Goal: Find specific page/section: Find specific page/section

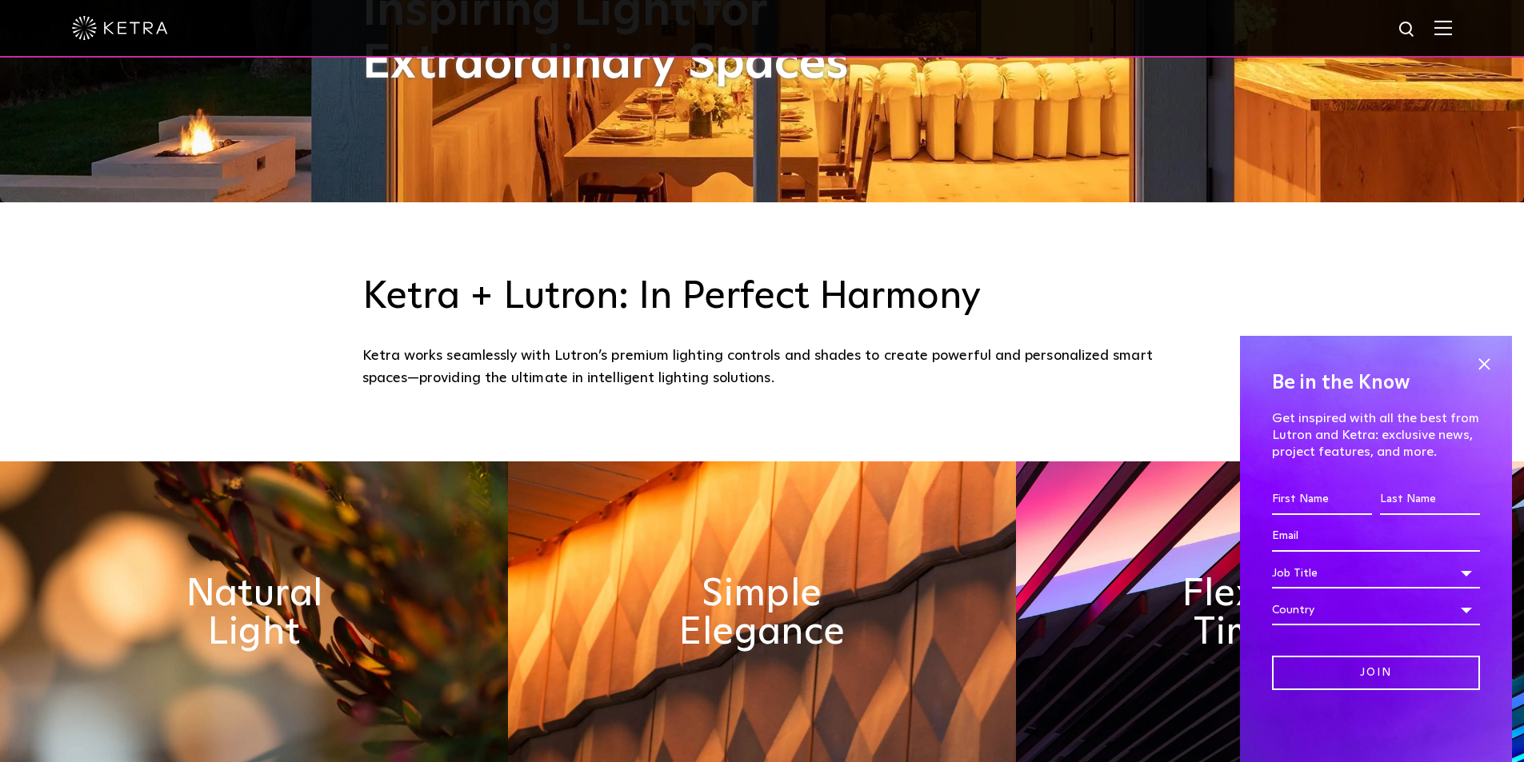
scroll to position [800, 0]
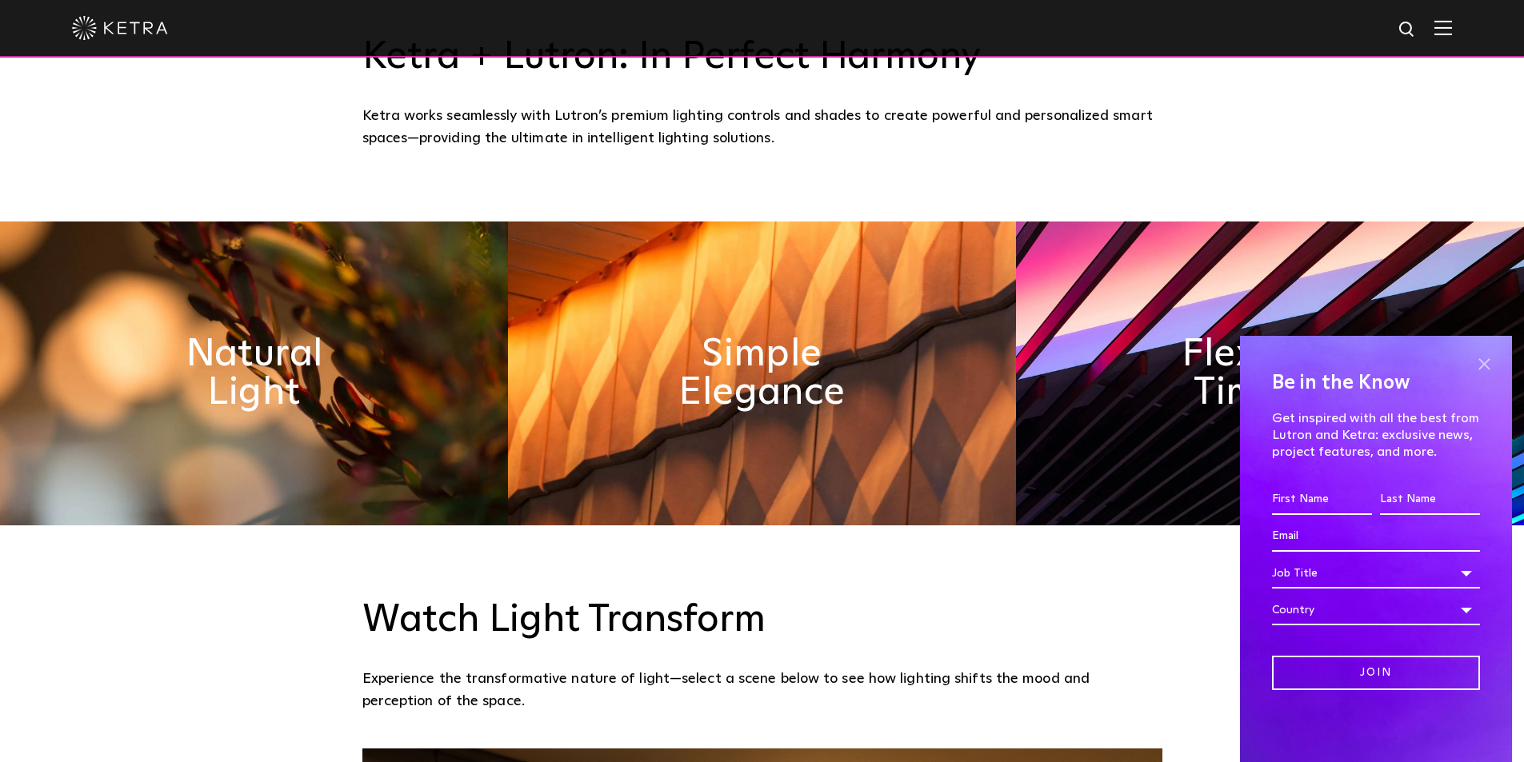
click at [1478, 362] on span at bounding box center [1484, 364] width 24 height 24
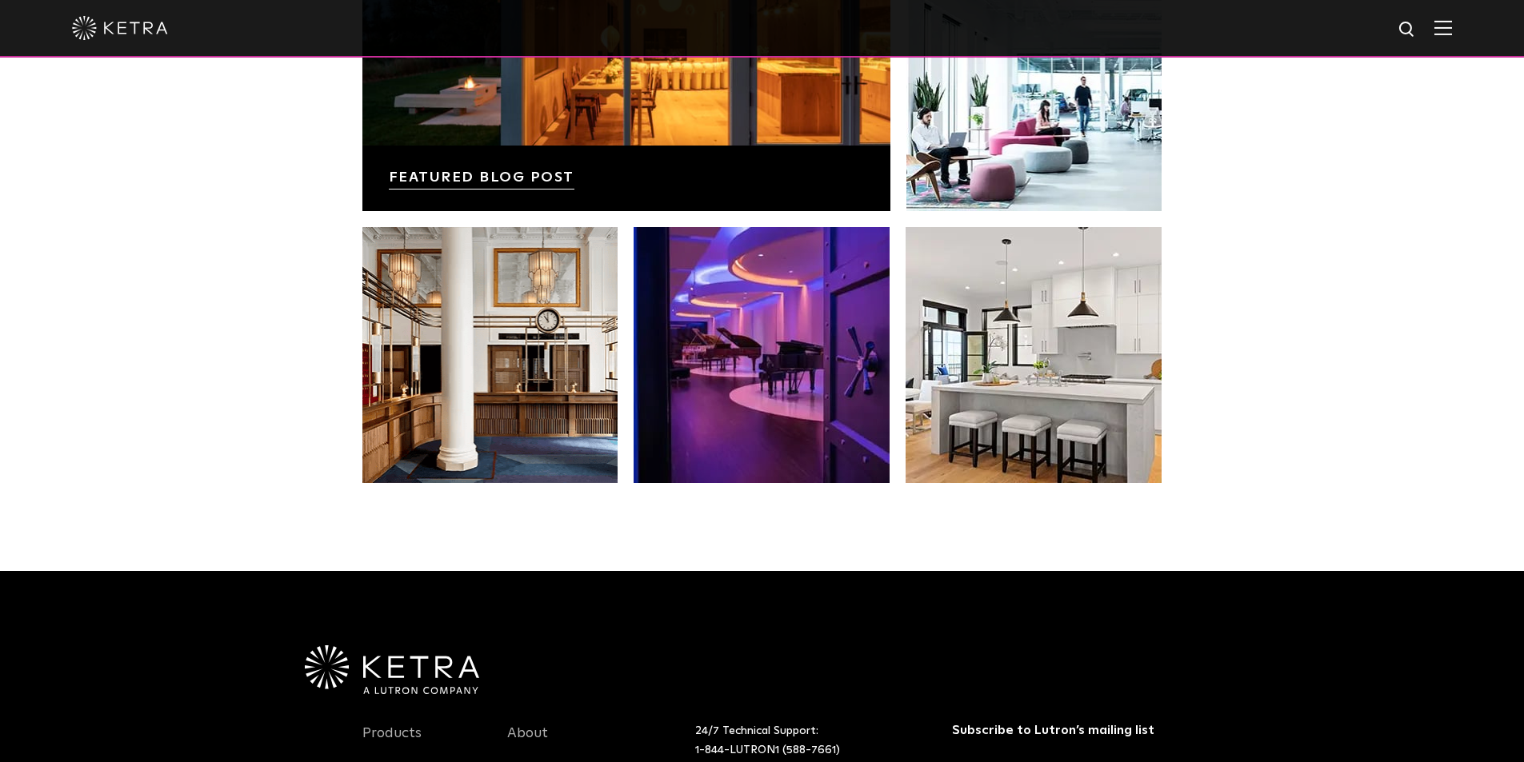
scroll to position [3280, 0]
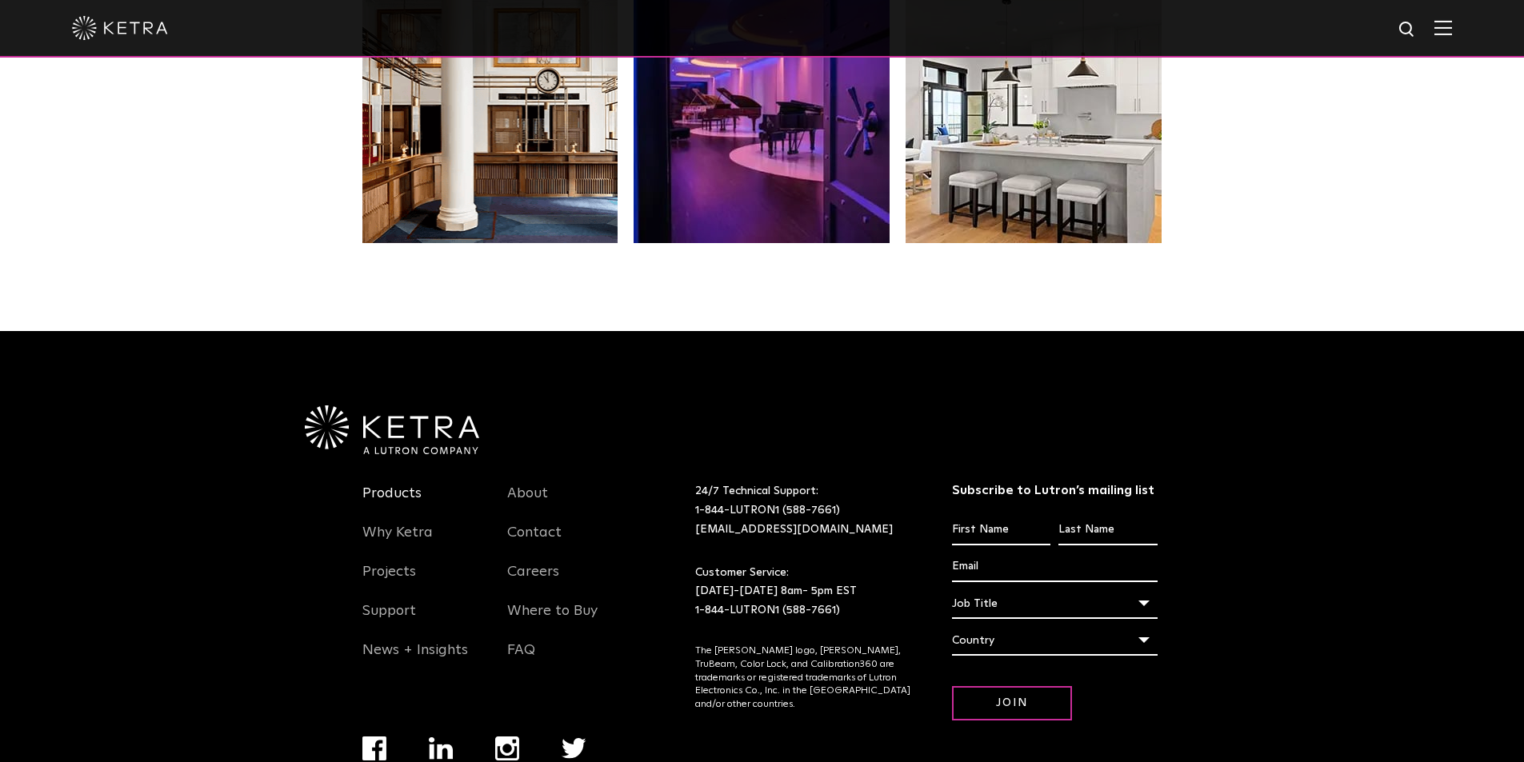
click at [371, 491] on link "Products" at bounding box center [391, 503] width 59 height 37
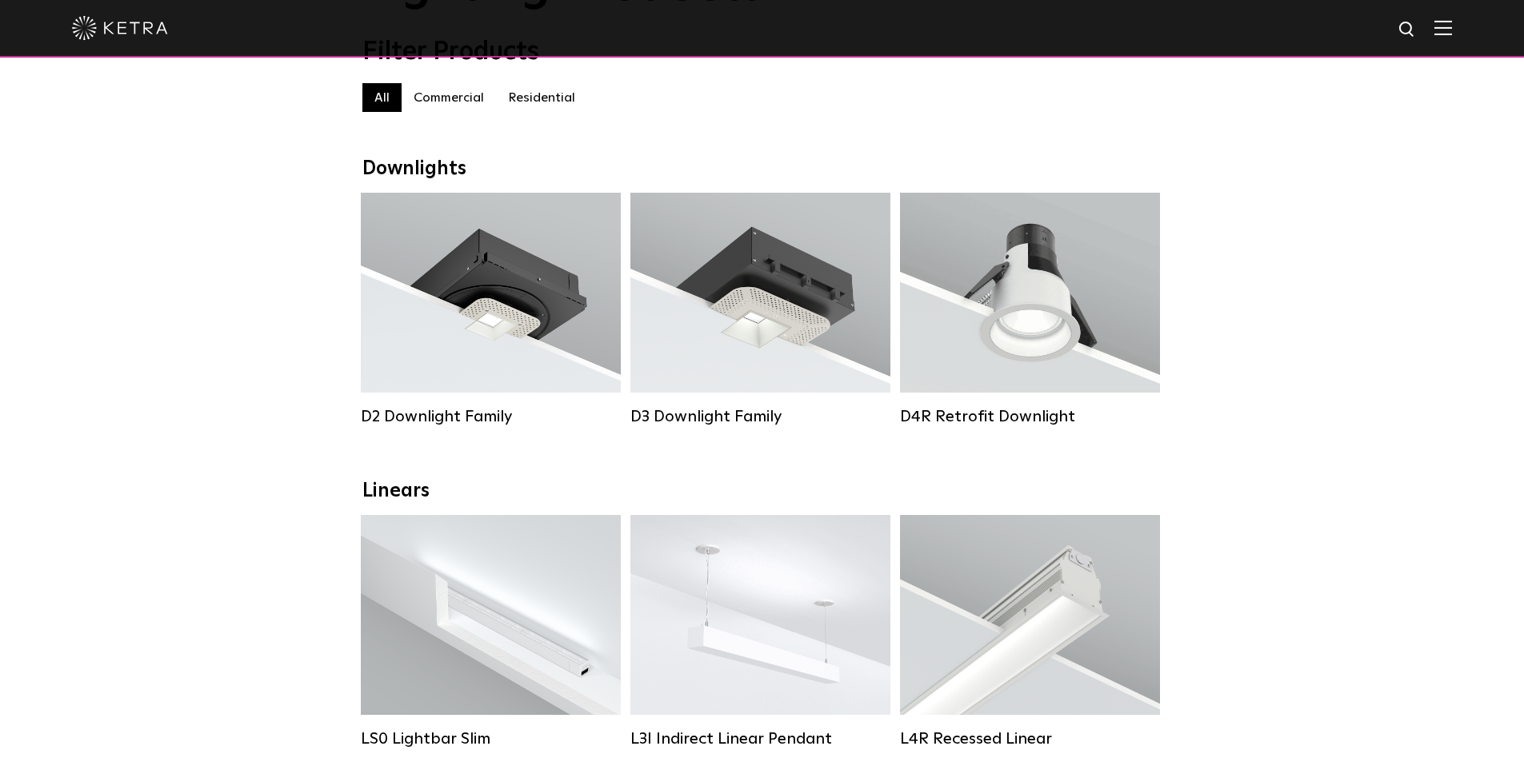
scroll to position [320, 0]
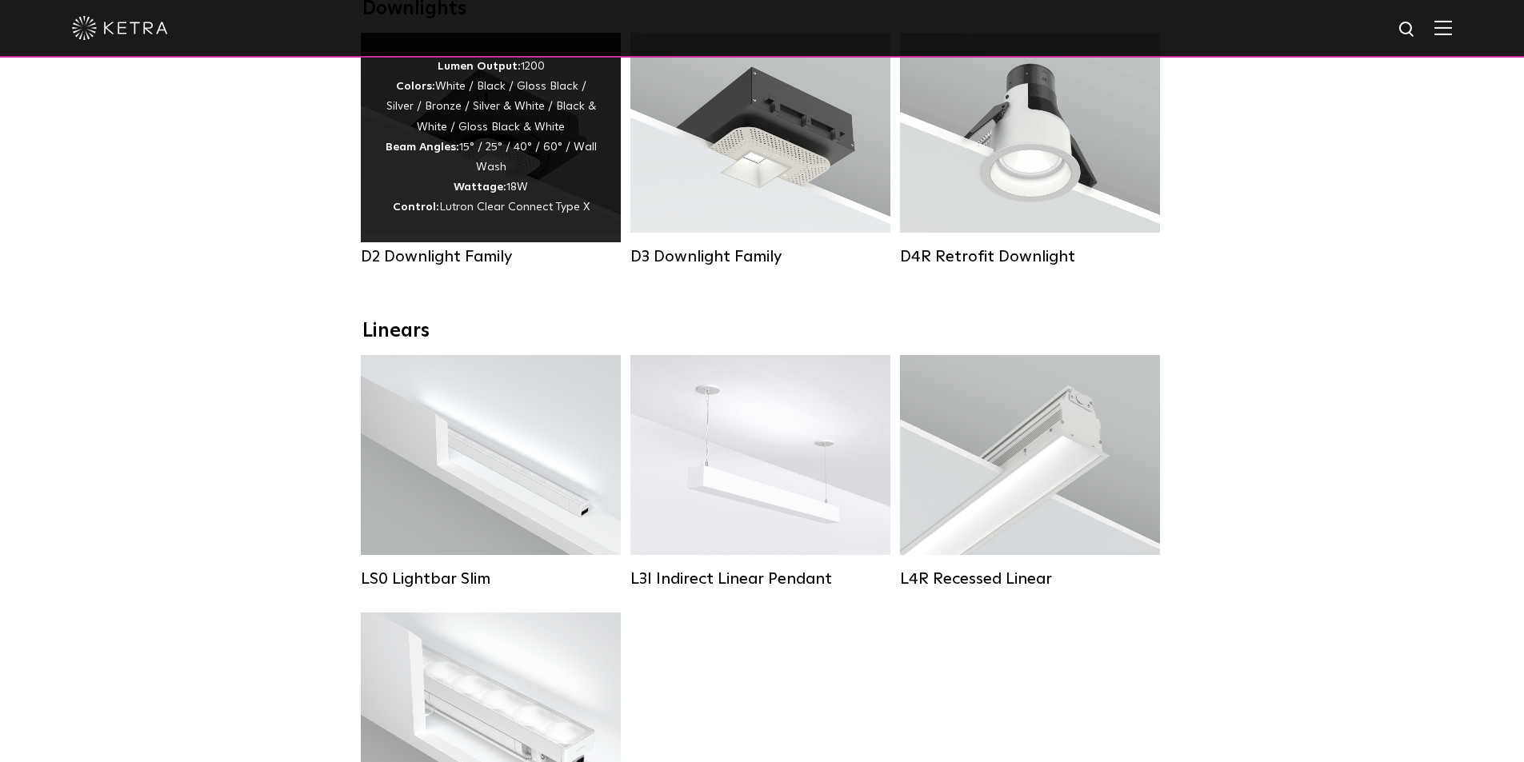
click at [494, 122] on div "Lumen Output: 1200 Colors: White / Black / Gloss Black / Silver / Bronze / Silv…" at bounding box center [491, 138] width 212 height 162
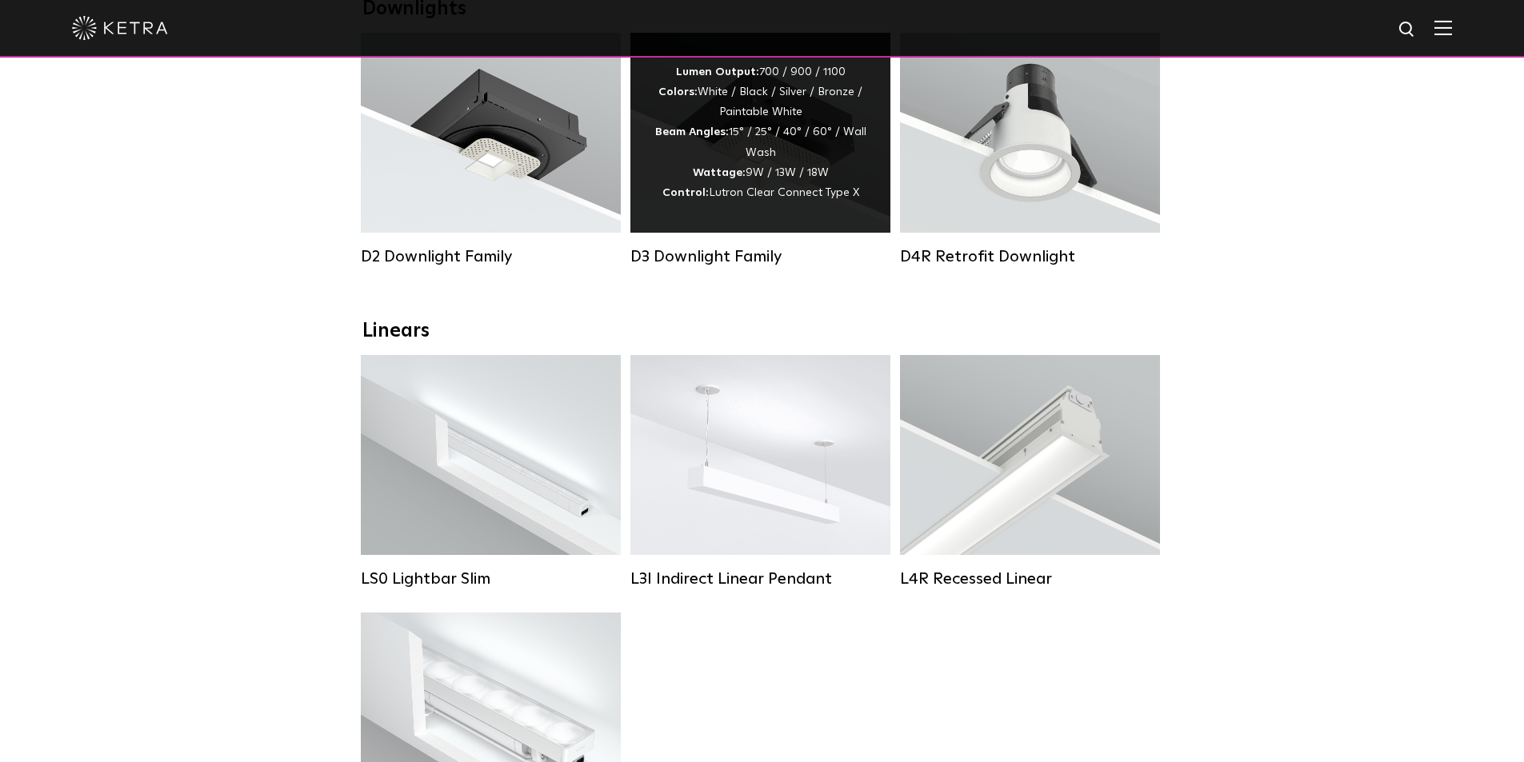
click at [708, 150] on div "Lumen Output: 700 / 900 / 1100 Colors: White / Black / Silver / Bronze / Painta…" at bounding box center [760, 132] width 212 height 141
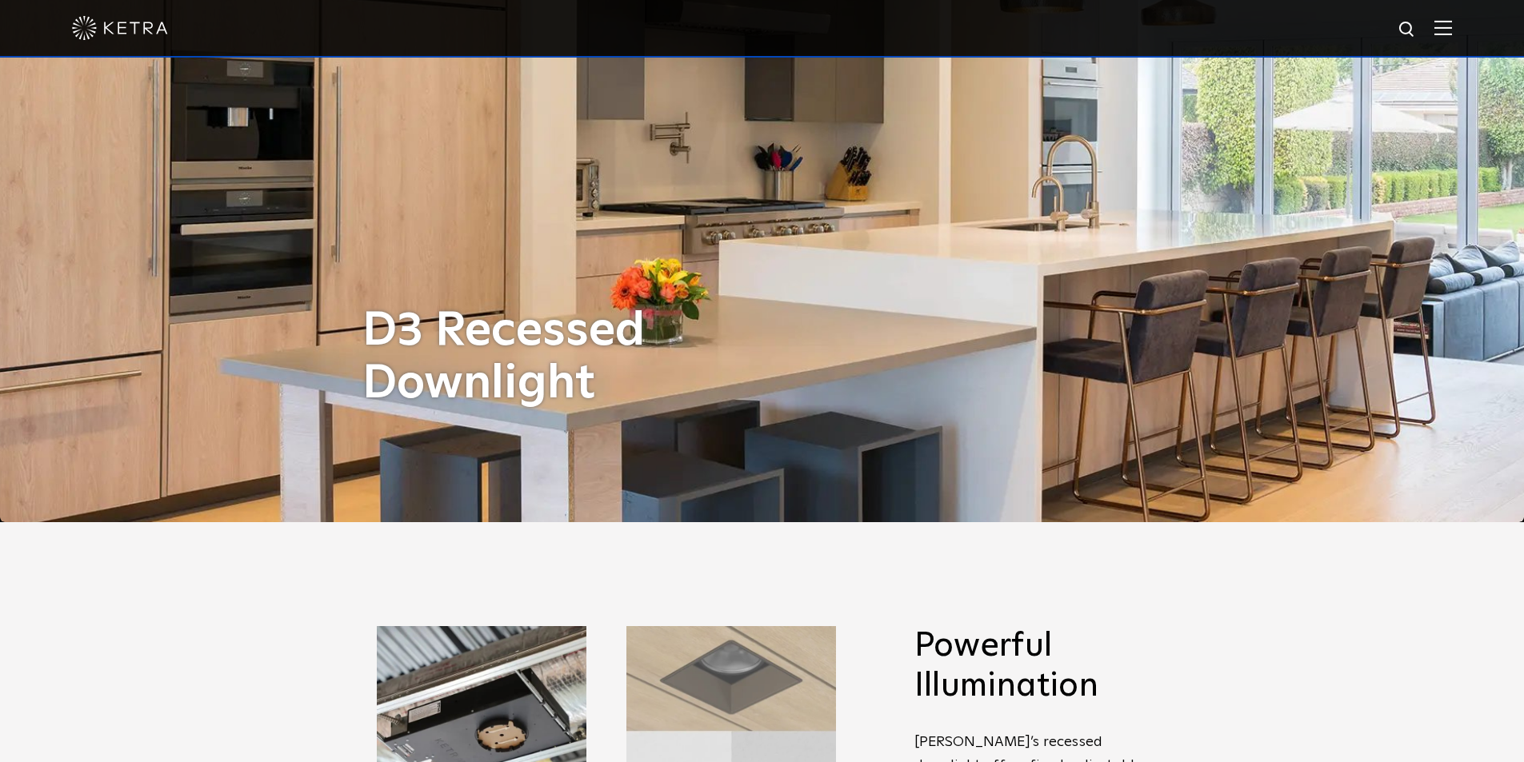
scroll to position [80, 0]
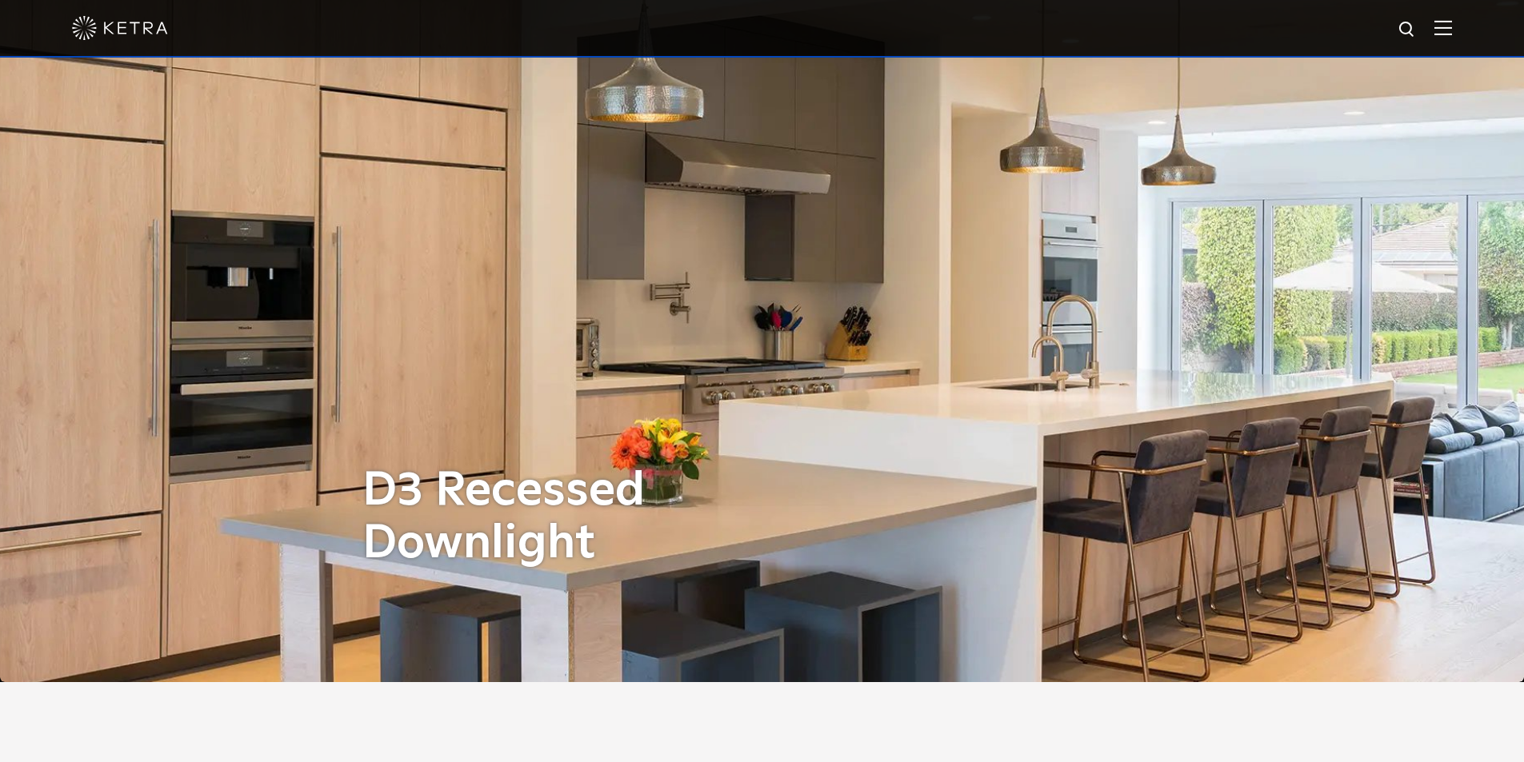
click at [574, 487] on h1 "D3 Recessed Downlight" at bounding box center [566, 518] width 408 height 106
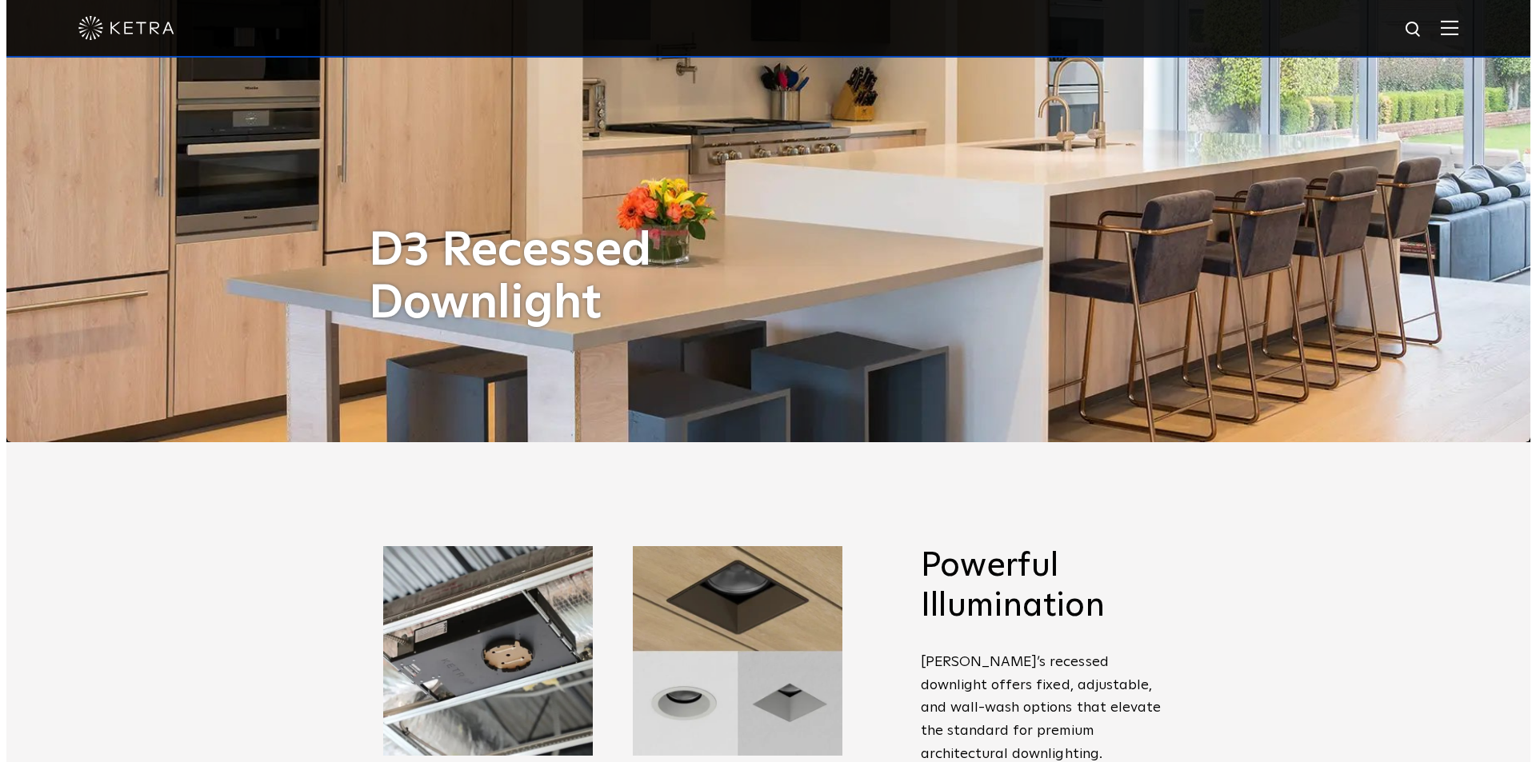
scroll to position [560, 0]
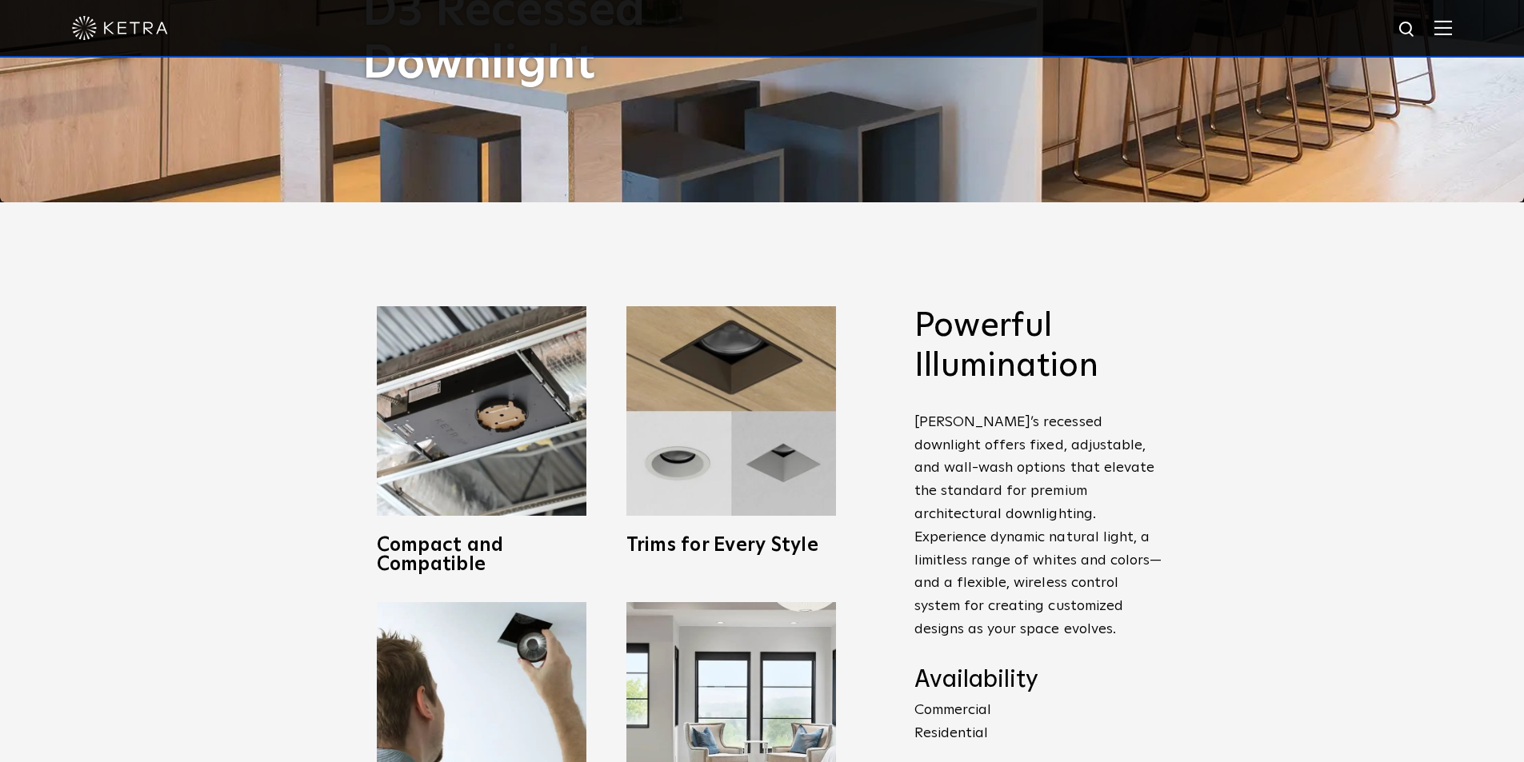
click at [1452, 22] on img at bounding box center [1443, 27] width 18 height 15
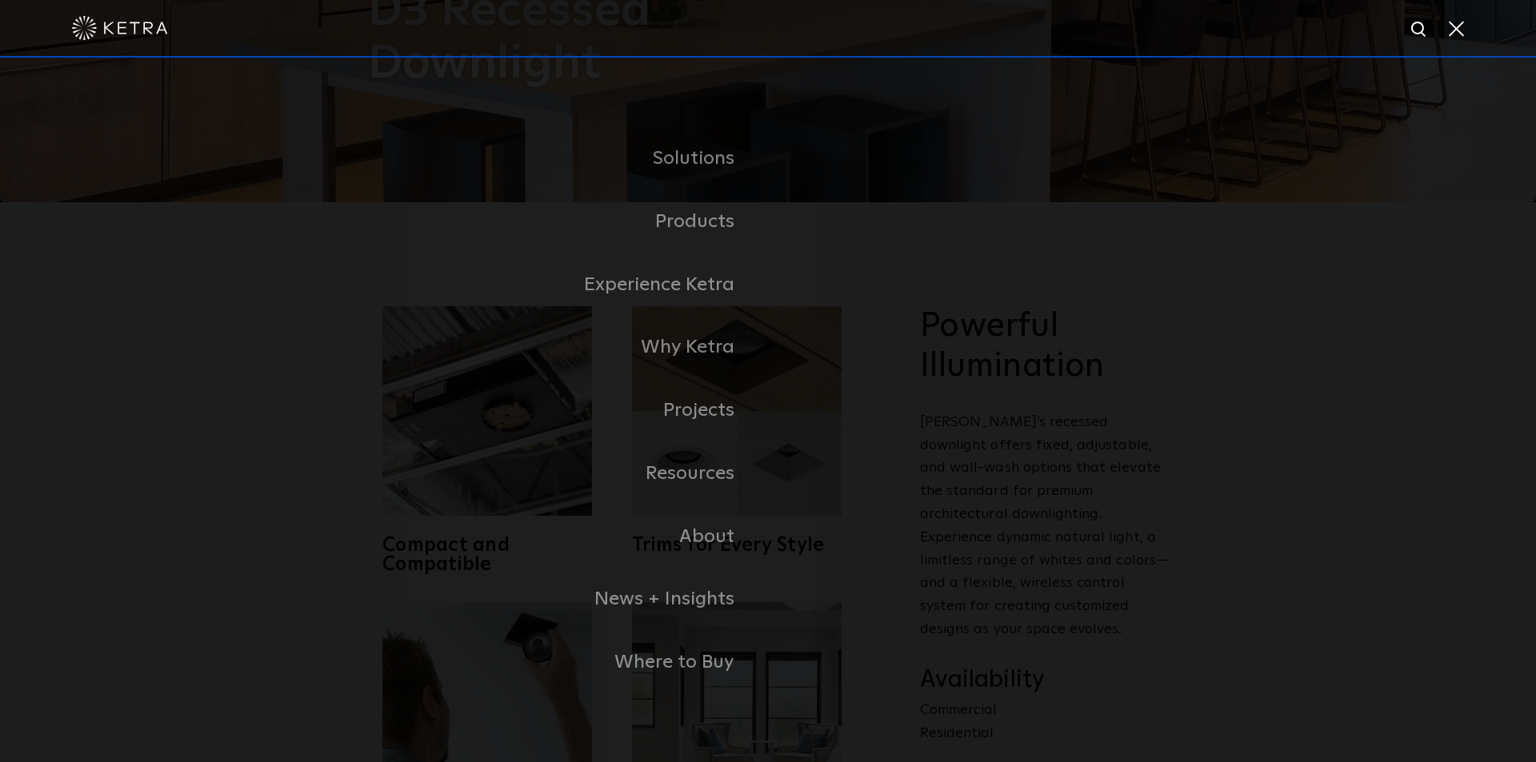
click at [1429, 31] on img at bounding box center [1420, 30] width 20 height 20
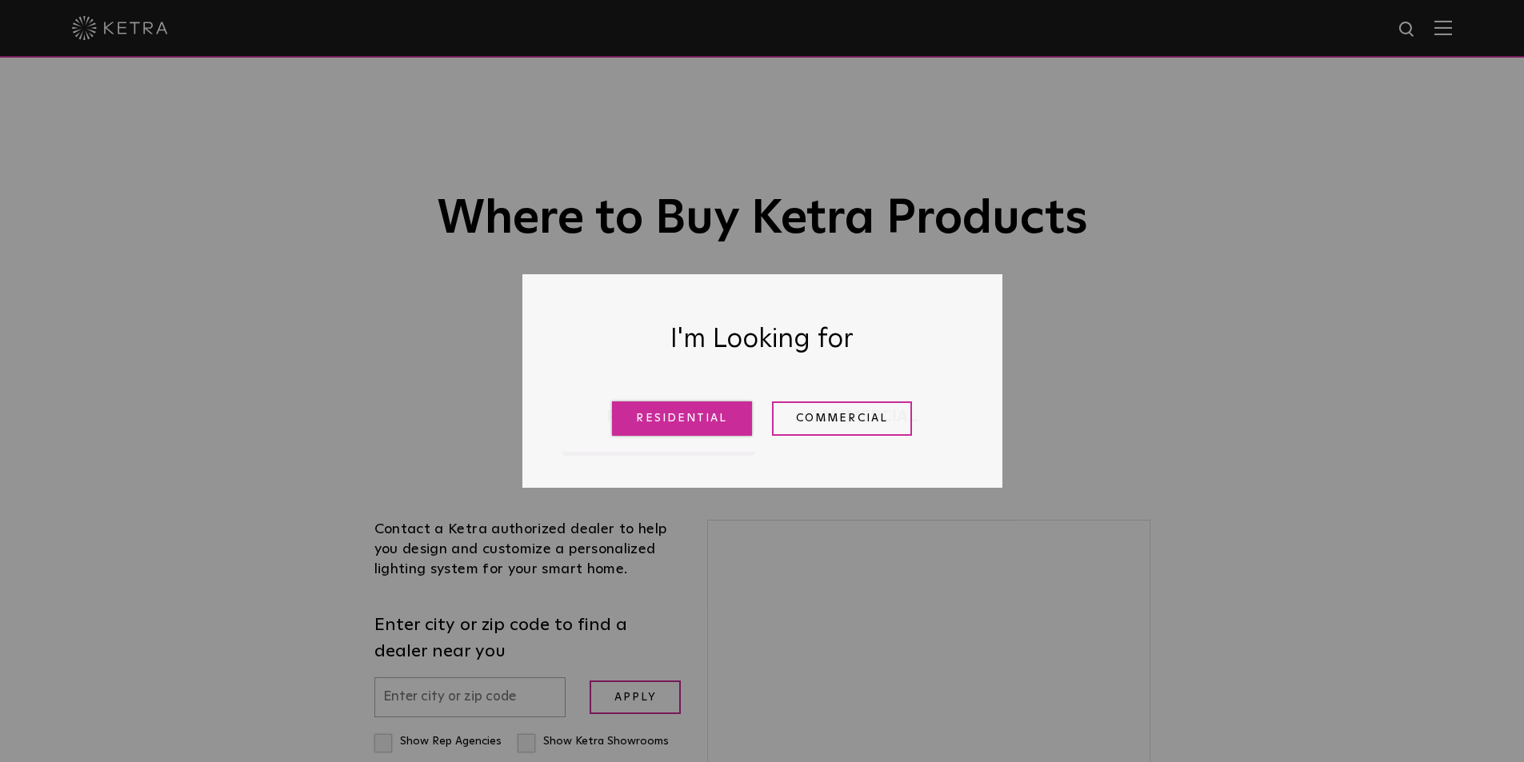
click at [690, 418] on link "Residential" at bounding box center [682, 419] width 140 height 34
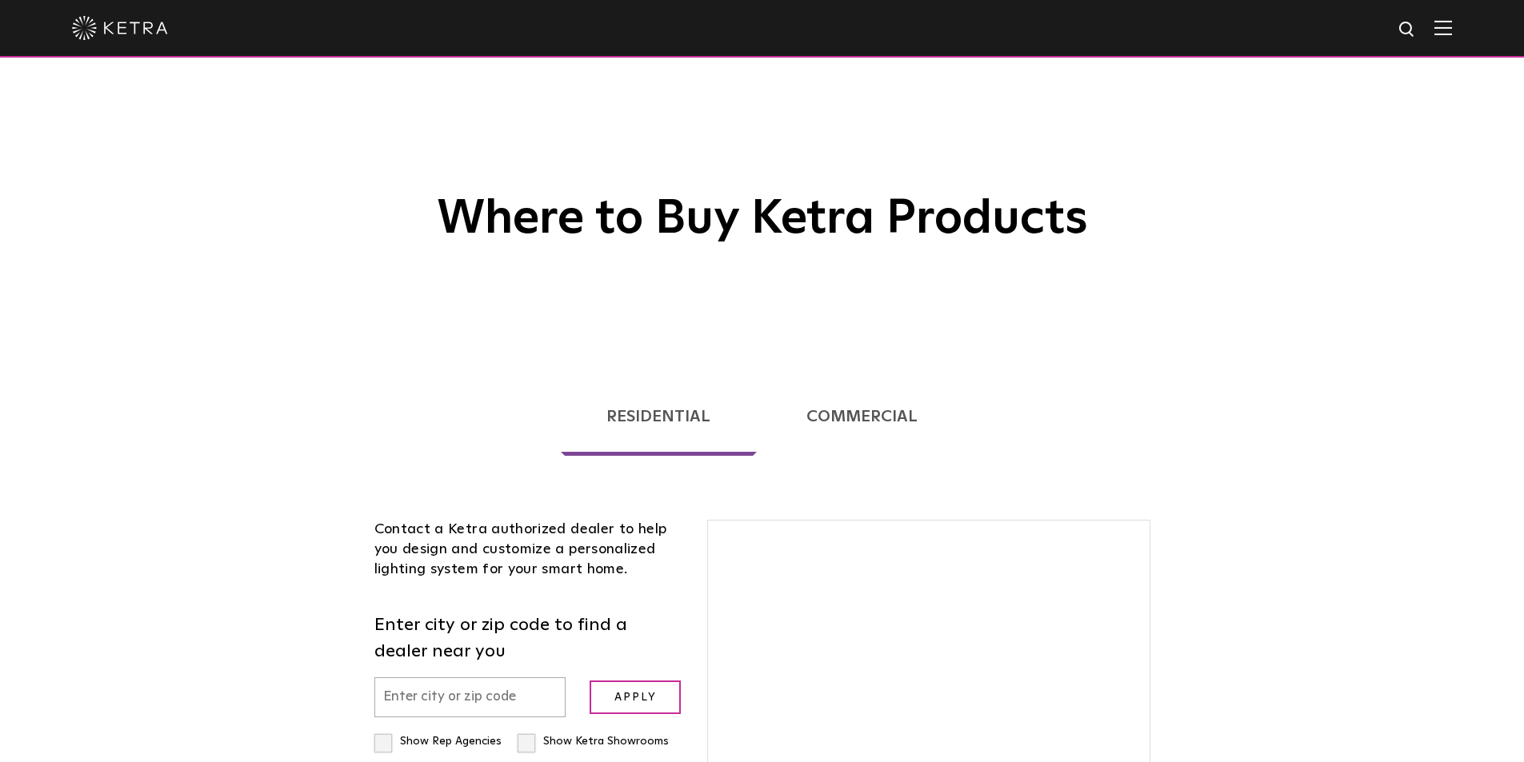
scroll to position [408, 0]
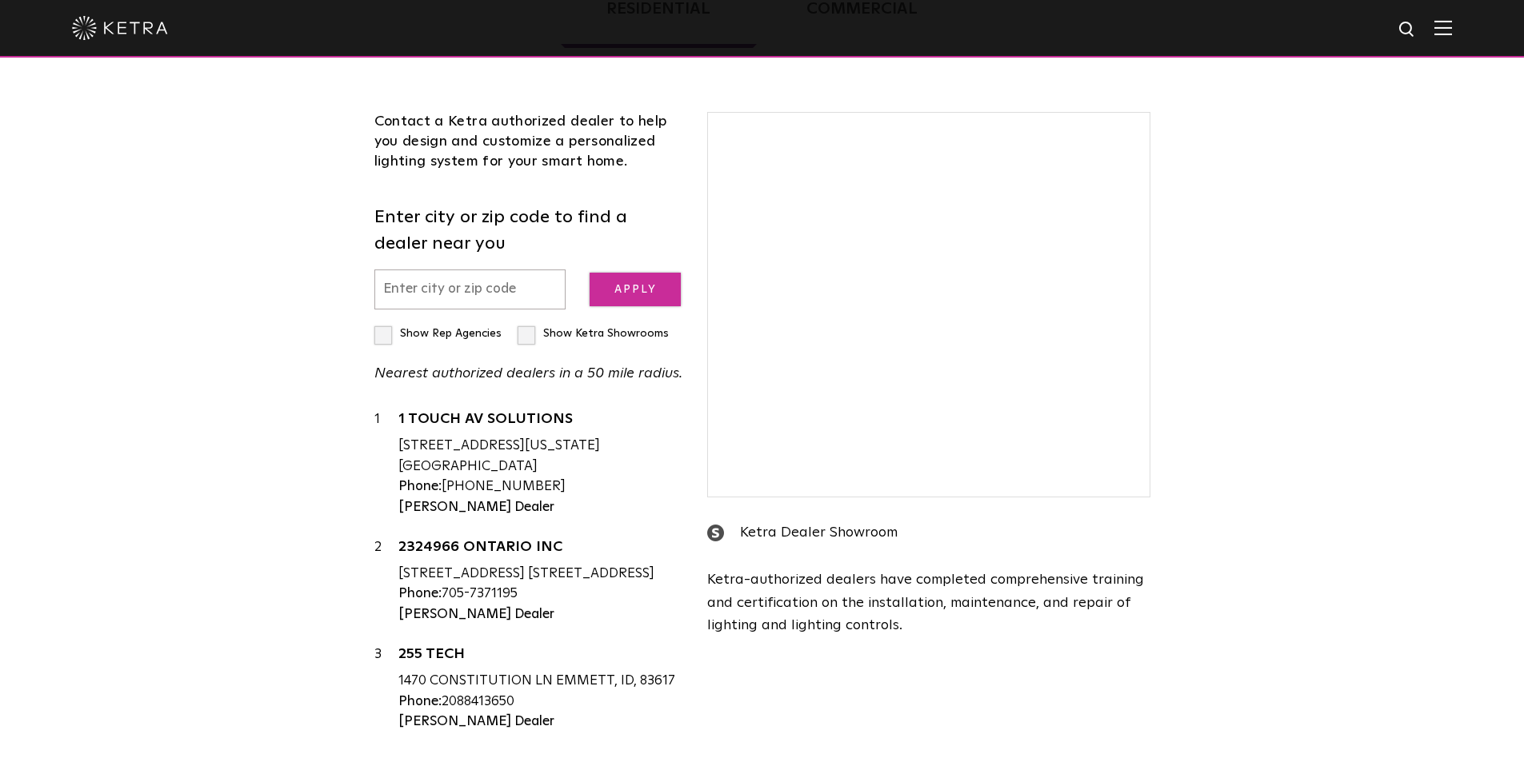
click at [464, 294] on input "text" at bounding box center [470, 290] width 192 height 41
click at [382, 330] on input "Show Ketra Showrooms" at bounding box center [379, 327] width 10 height 10
checkbox input "true"
click at [501, 525] on div "1 1 TOUCH AV SOLUTIONS [STREET_ADDRESS][US_STATE] [GEOGRAPHIC_DATA] Phone: [PHO…" at bounding box center [529, 578] width 310 height 336
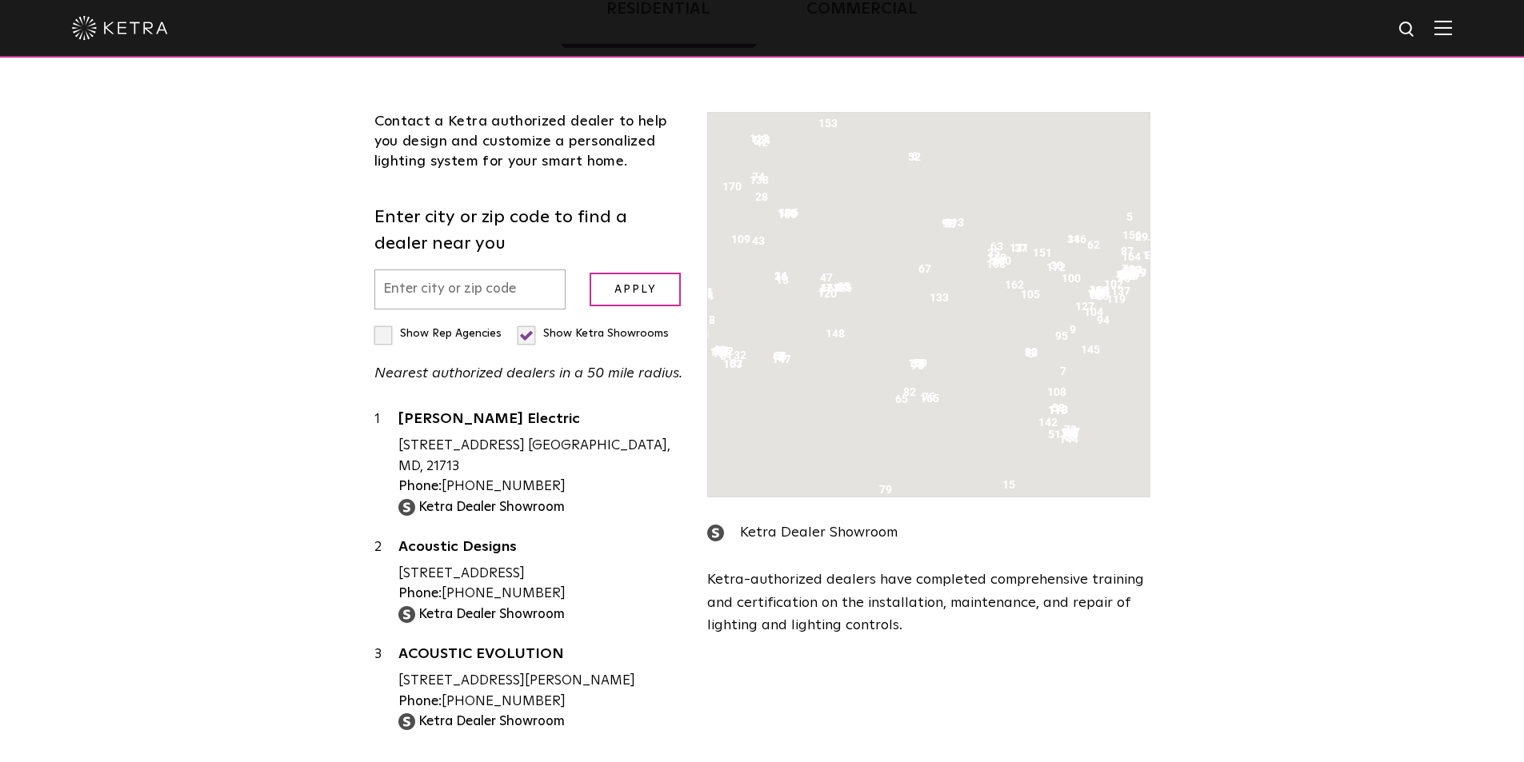
scroll to position [168, 0]
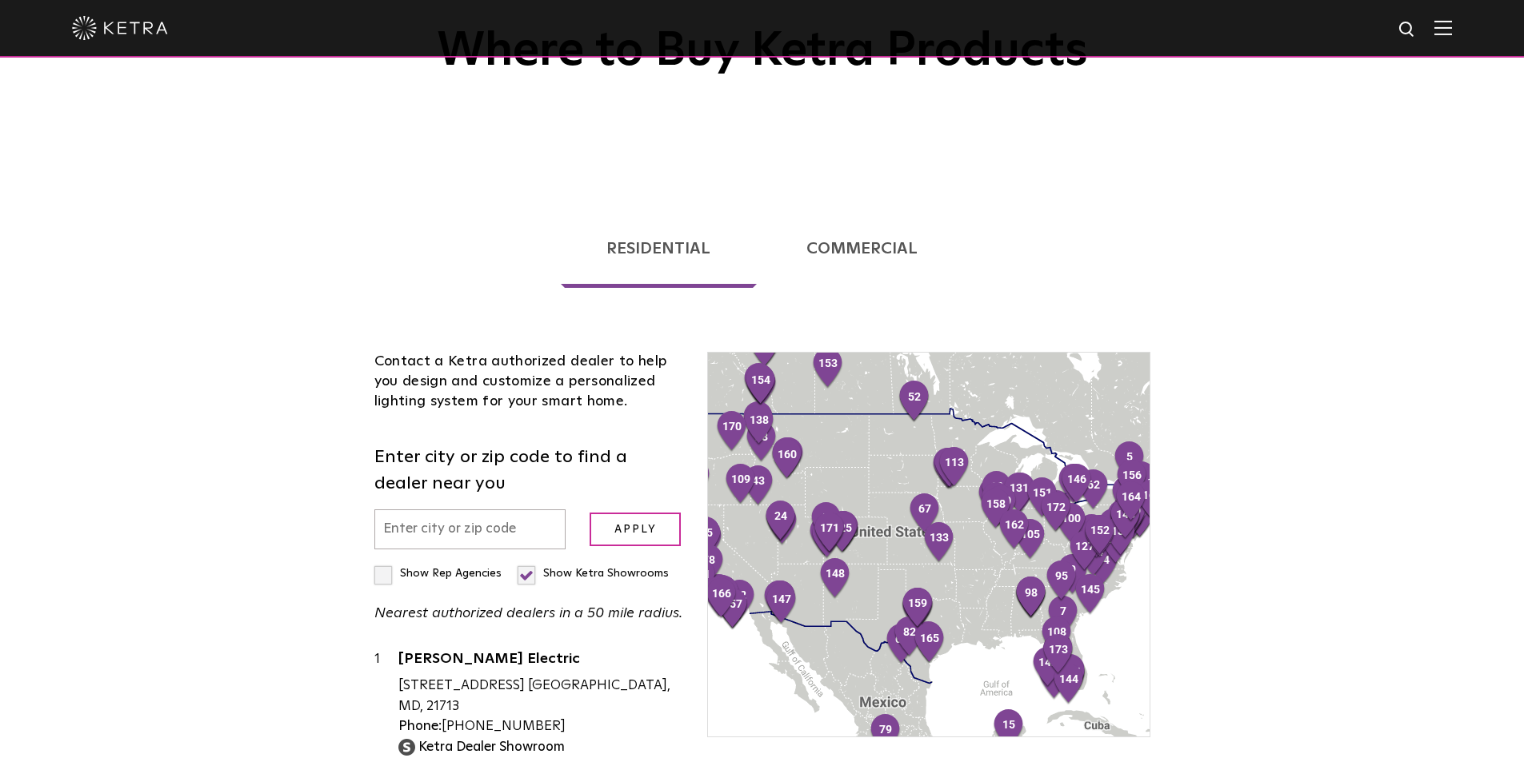
click at [497, 532] on input "text" at bounding box center [470, 530] width 192 height 41
click at [379, 574] on label "Show Rep Agencies" at bounding box center [437, 573] width 127 height 11
click at [379, 572] on input "Show Rep Agencies" at bounding box center [379, 567] width 10 height 10
checkbox input "true"
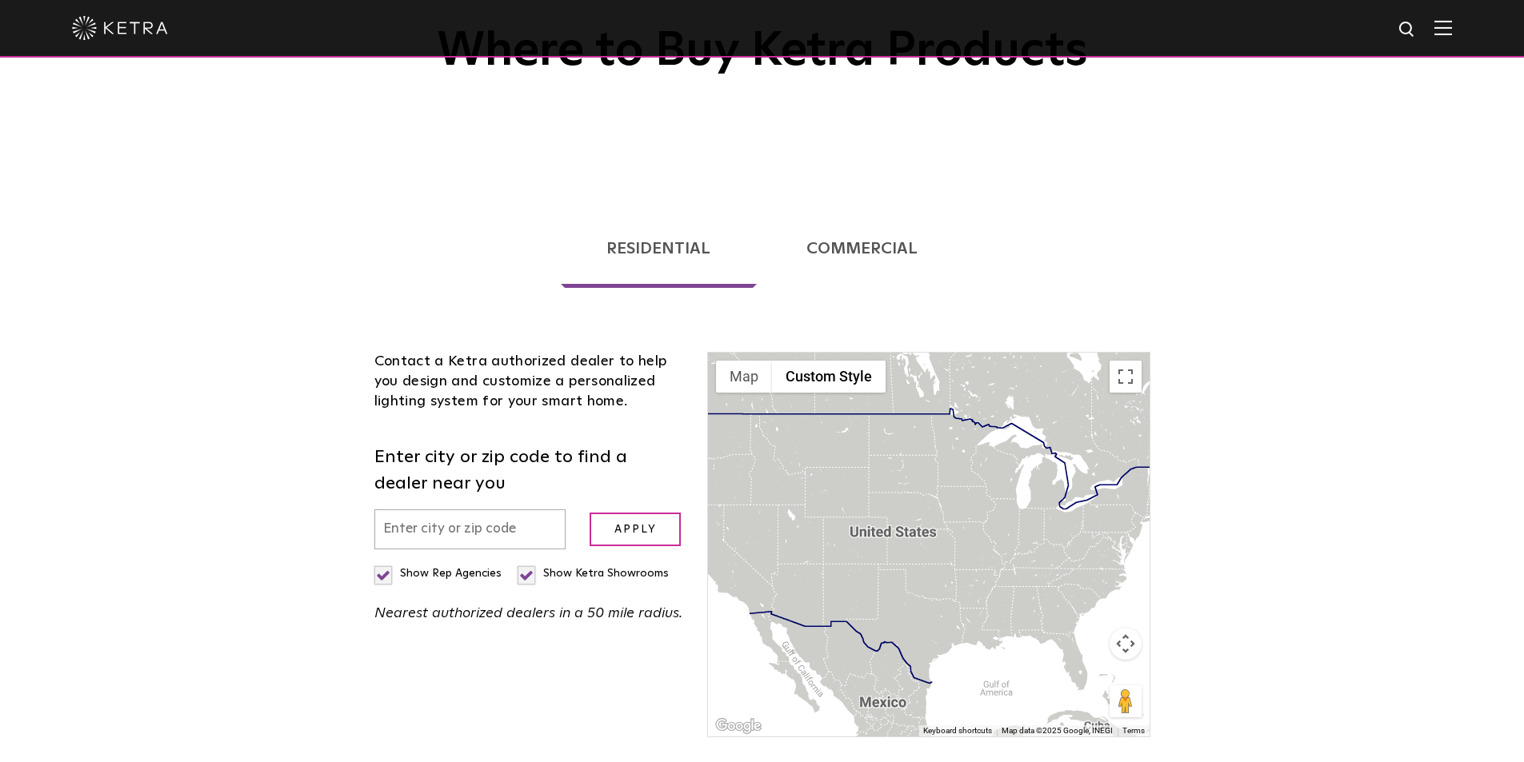
click at [519, 574] on label "Show Ketra Showrooms" at bounding box center [593, 573] width 151 height 11
click at [385, 572] on input "Show Ketra Showrooms" at bounding box center [379, 567] width 10 height 10
checkbox input "false"
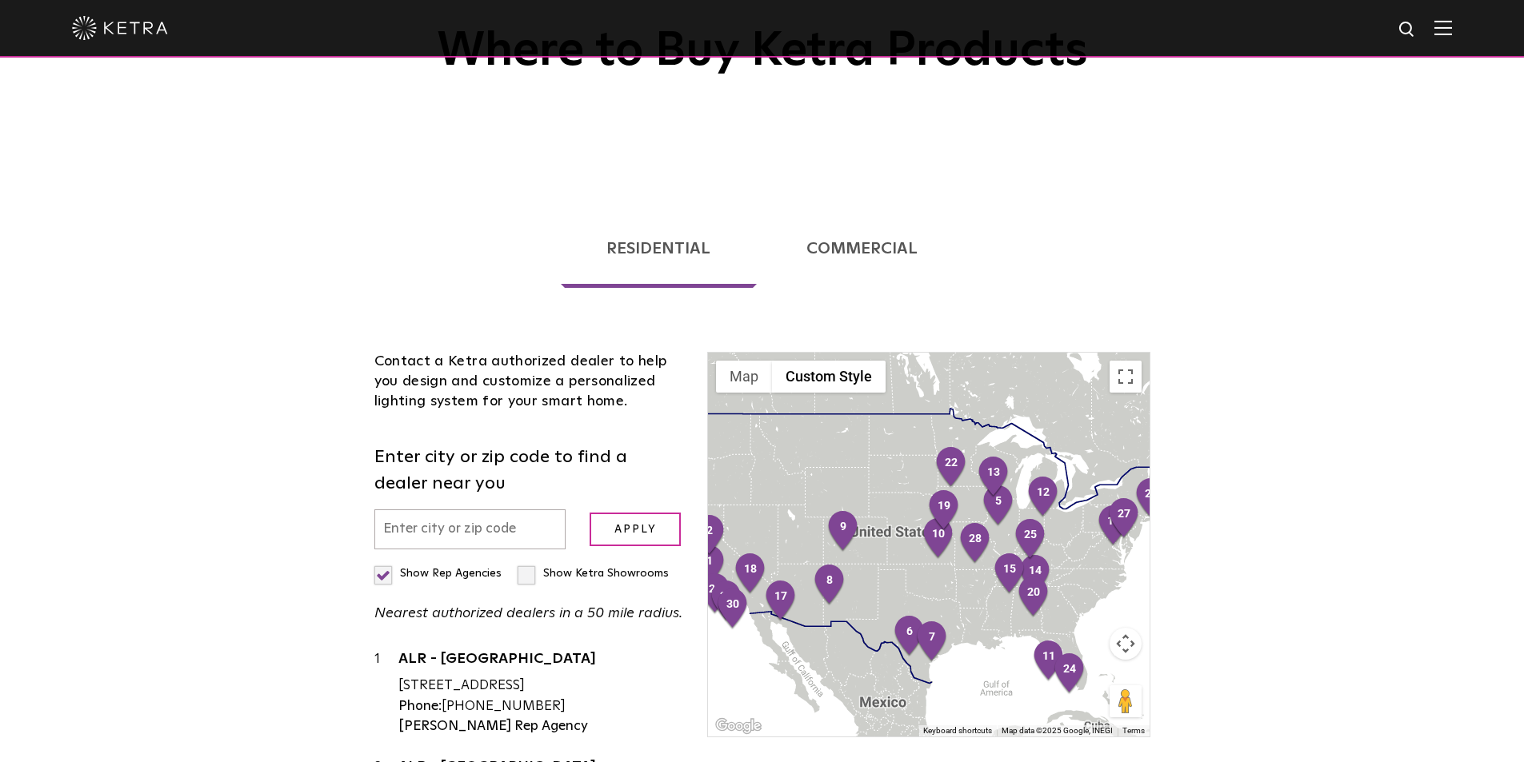
click at [512, 540] on input "text" at bounding box center [470, 530] width 192 height 41
type input "98033"
click at [604, 527] on input "Apply" at bounding box center [635, 530] width 91 height 34
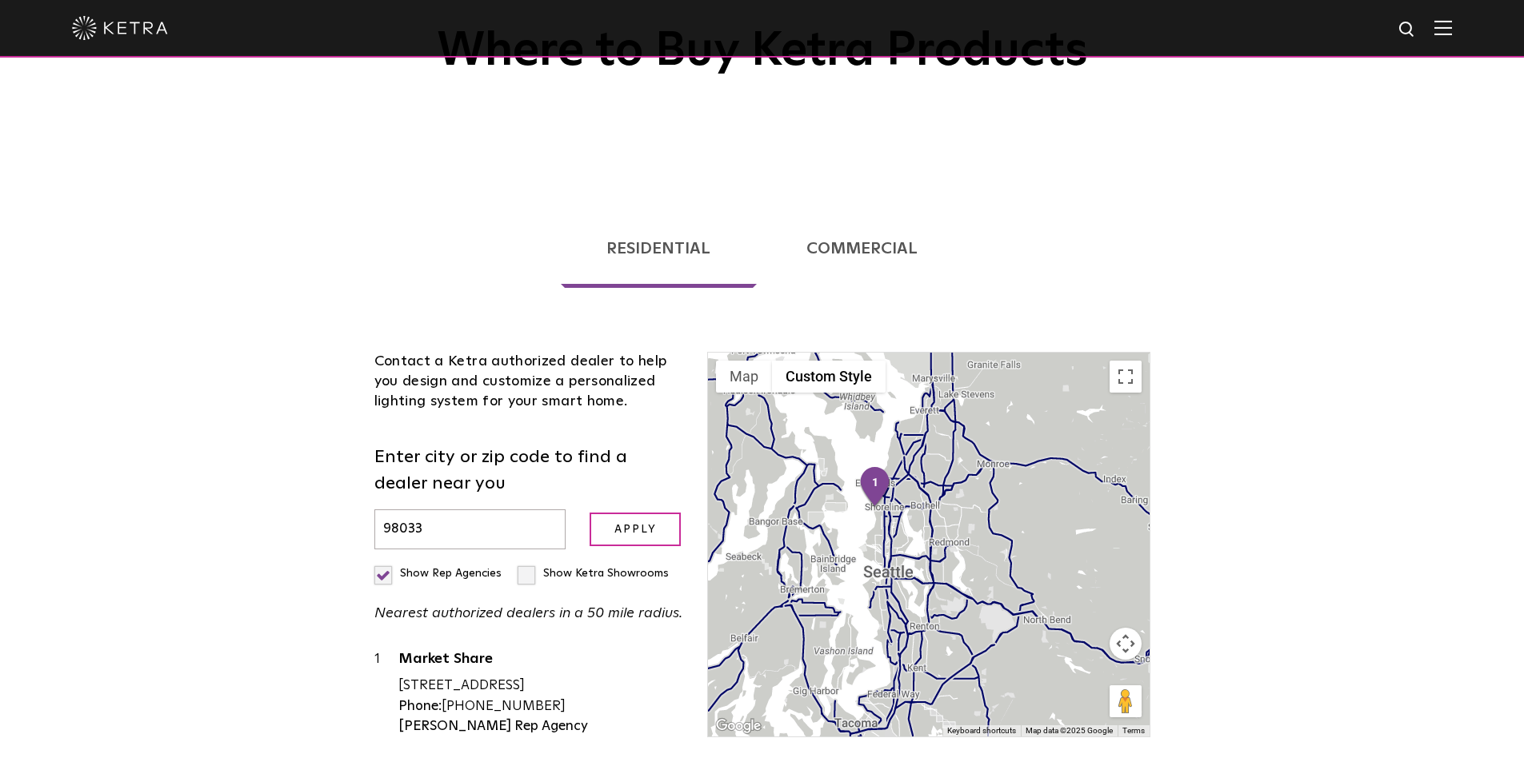
scroll to position [328, 0]
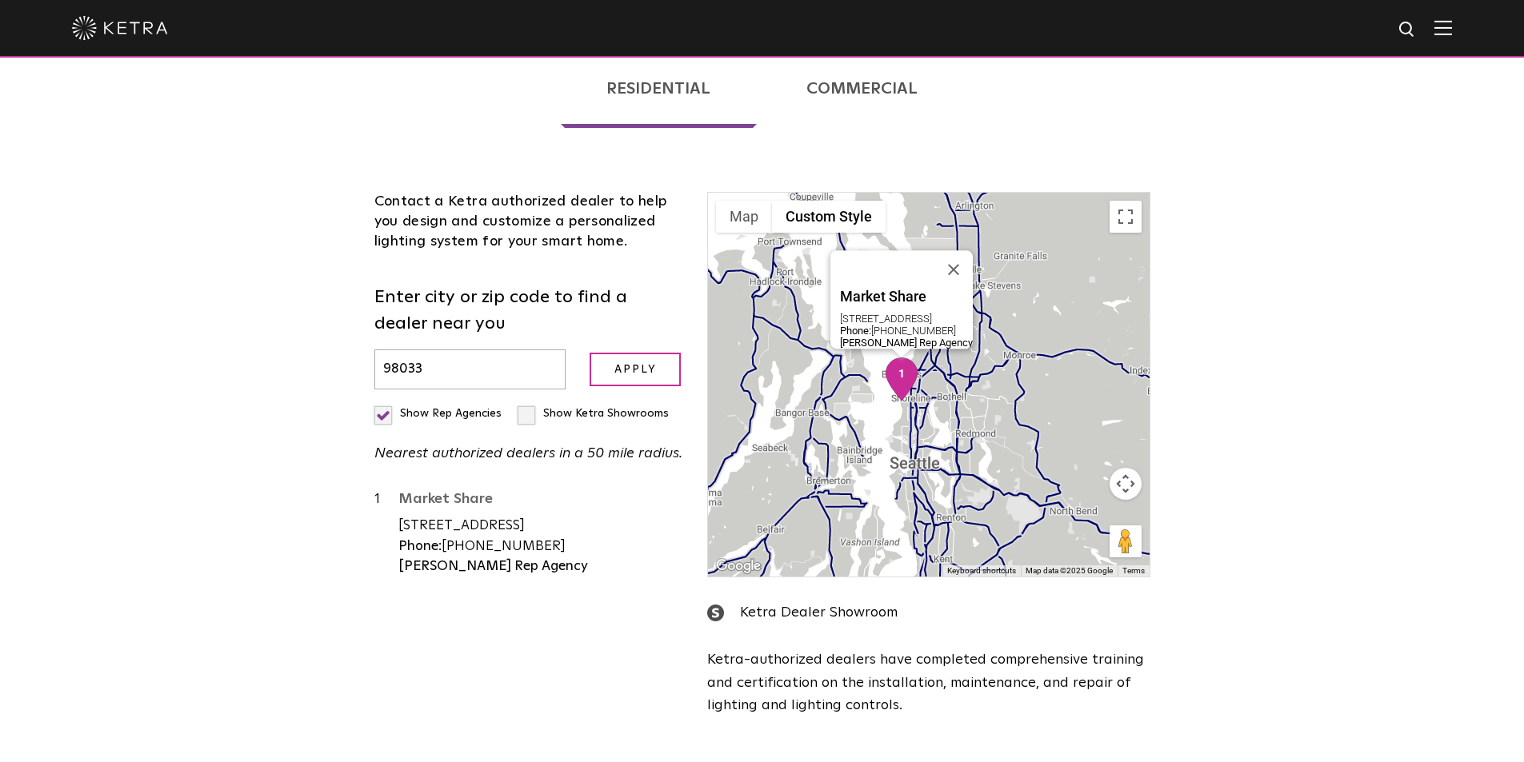
click at [438, 496] on link "Market Share" at bounding box center [541, 502] width 286 height 20
